Goal: Task Accomplishment & Management: Manage account settings

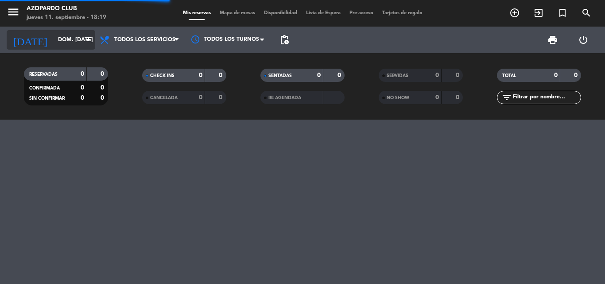
drag, startPoint x: 0, startPoint y: 0, endPoint x: 61, endPoint y: 44, distance: 74.9
click at [61, 44] on input "dom. [DATE]" at bounding box center [91, 39] width 75 height 15
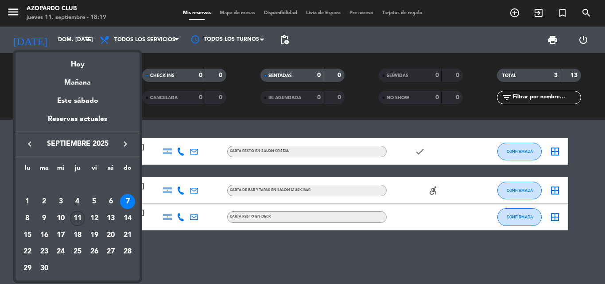
click at [81, 219] on div "11" at bounding box center [77, 218] width 15 height 15
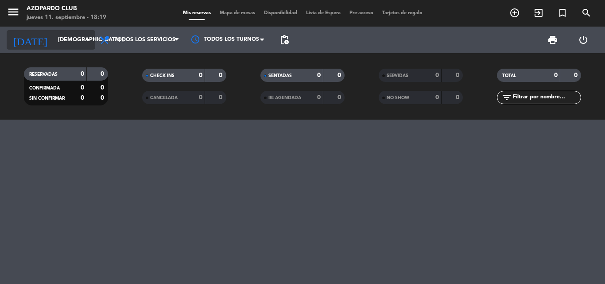
click at [68, 40] on input "[DEMOGRAPHIC_DATA] [DATE]" at bounding box center [91, 39] width 75 height 15
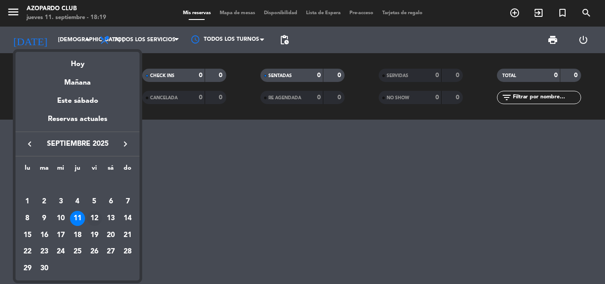
click at [93, 214] on div "12" at bounding box center [94, 218] width 15 height 15
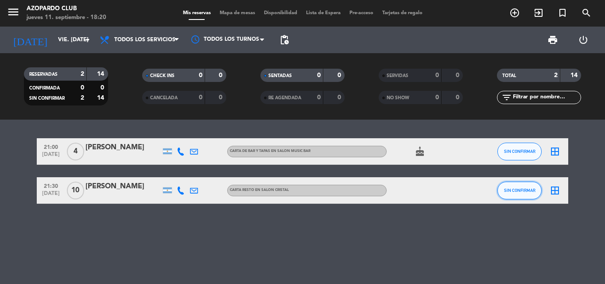
click at [520, 186] on button "SIN CONFIRMAR" at bounding box center [519, 191] width 44 height 18
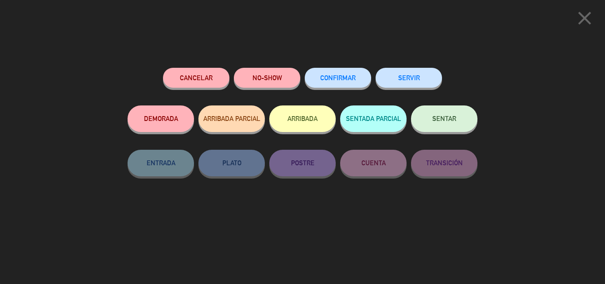
click at [365, 70] on button "CONFIRMAR" at bounding box center [338, 78] width 66 height 20
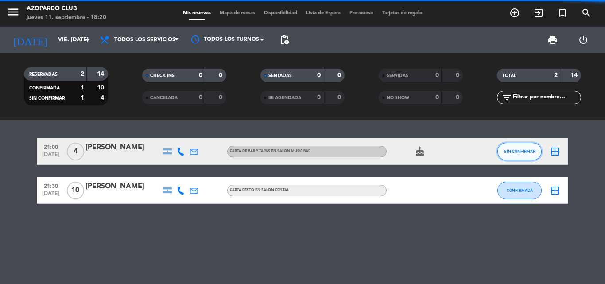
click at [521, 147] on button "SIN CONFIRMAR" at bounding box center [519, 152] width 44 height 18
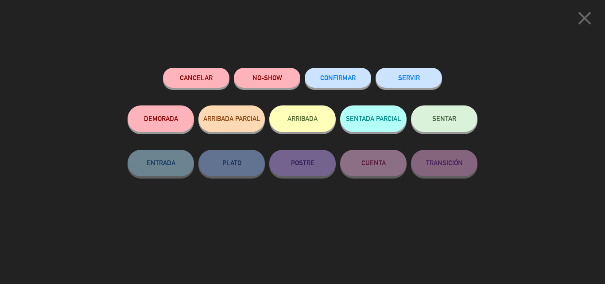
click at [344, 86] on button "CONFIRMAR" at bounding box center [338, 78] width 66 height 20
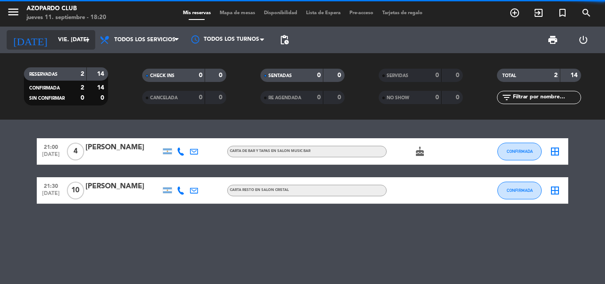
click at [67, 43] on input "vie. [DATE]" at bounding box center [91, 39] width 75 height 15
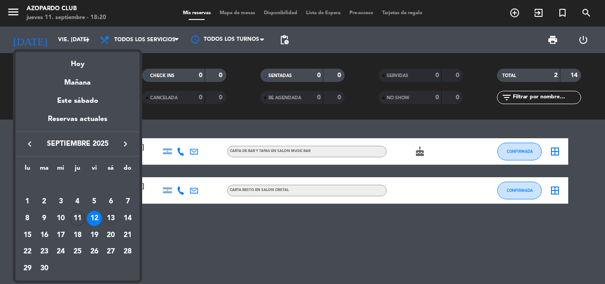
click at [112, 216] on div "13" at bounding box center [110, 218] width 15 height 15
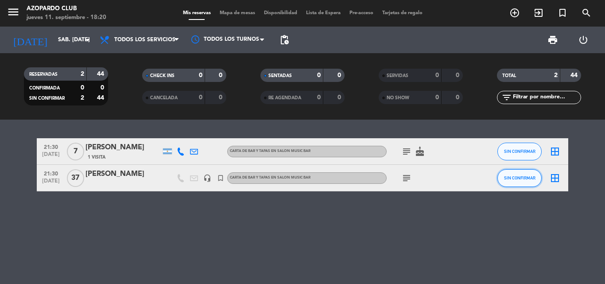
click at [516, 174] on button "SIN CONFIRMAR" at bounding box center [519, 178] width 44 height 18
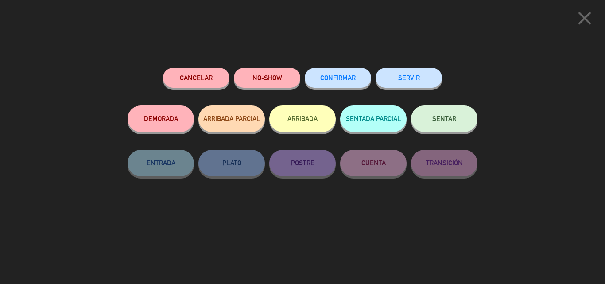
click at [342, 69] on div "CONFIRMAR" at bounding box center [338, 87] width 66 height 38
click at [351, 79] on span "CONFIRMAR" at bounding box center [337, 78] width 35 height 8
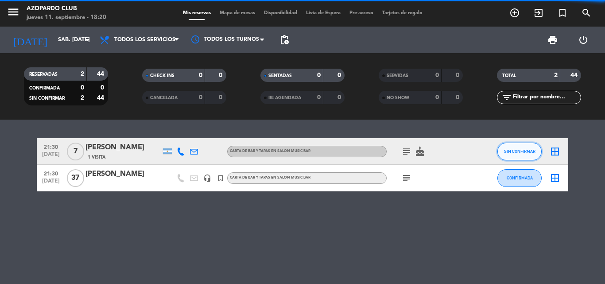
click at [527, 145] on button "SIN CONFIRMAR" at bounding box center [519, 152] width 44 height 18
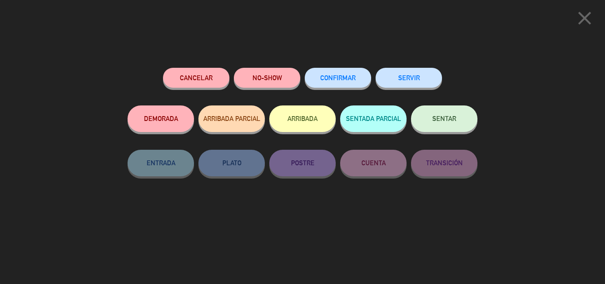
click at [360, 86] on button "CONFIRMAR" at bounding box center [338, 78] width 66 height 20
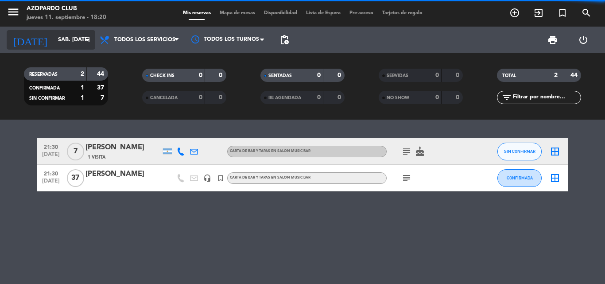
click at [54, 44] on input "sáb. [DATE]" at bounding box center [91, 39] width 75 height 15
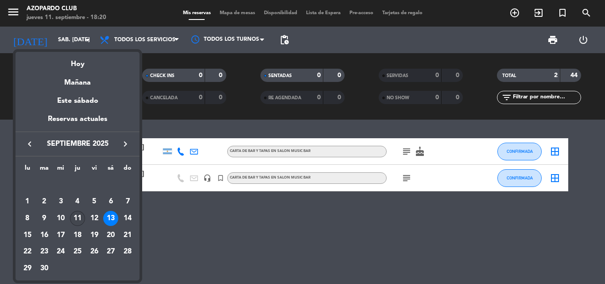
click at [78, 213] on div "11" at bounding box center [77, 218] width 15 height 15
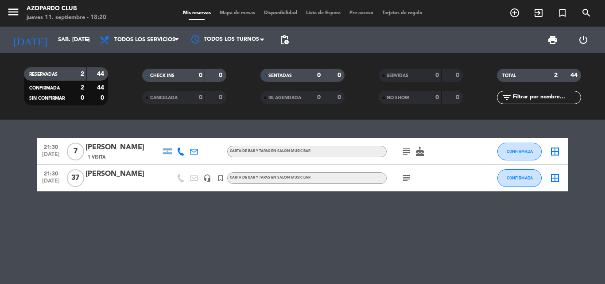
type input "[DEMOGRAPHIC_DATA] [DATE]"
